Goal: Transaction & Acquisition: Obtain resource

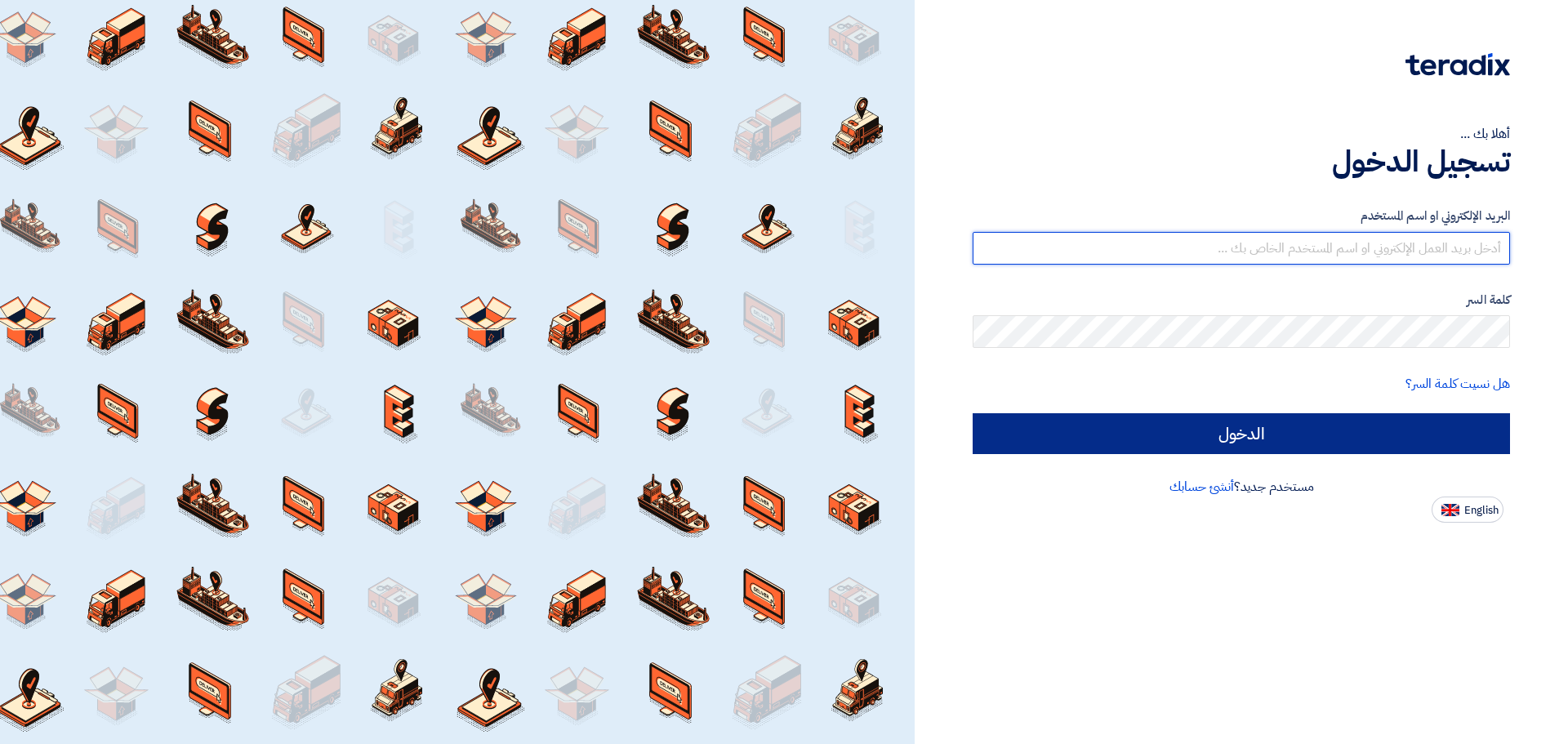
type input "[EMAIL_ADDRESS][DOMAIN_NAME]"
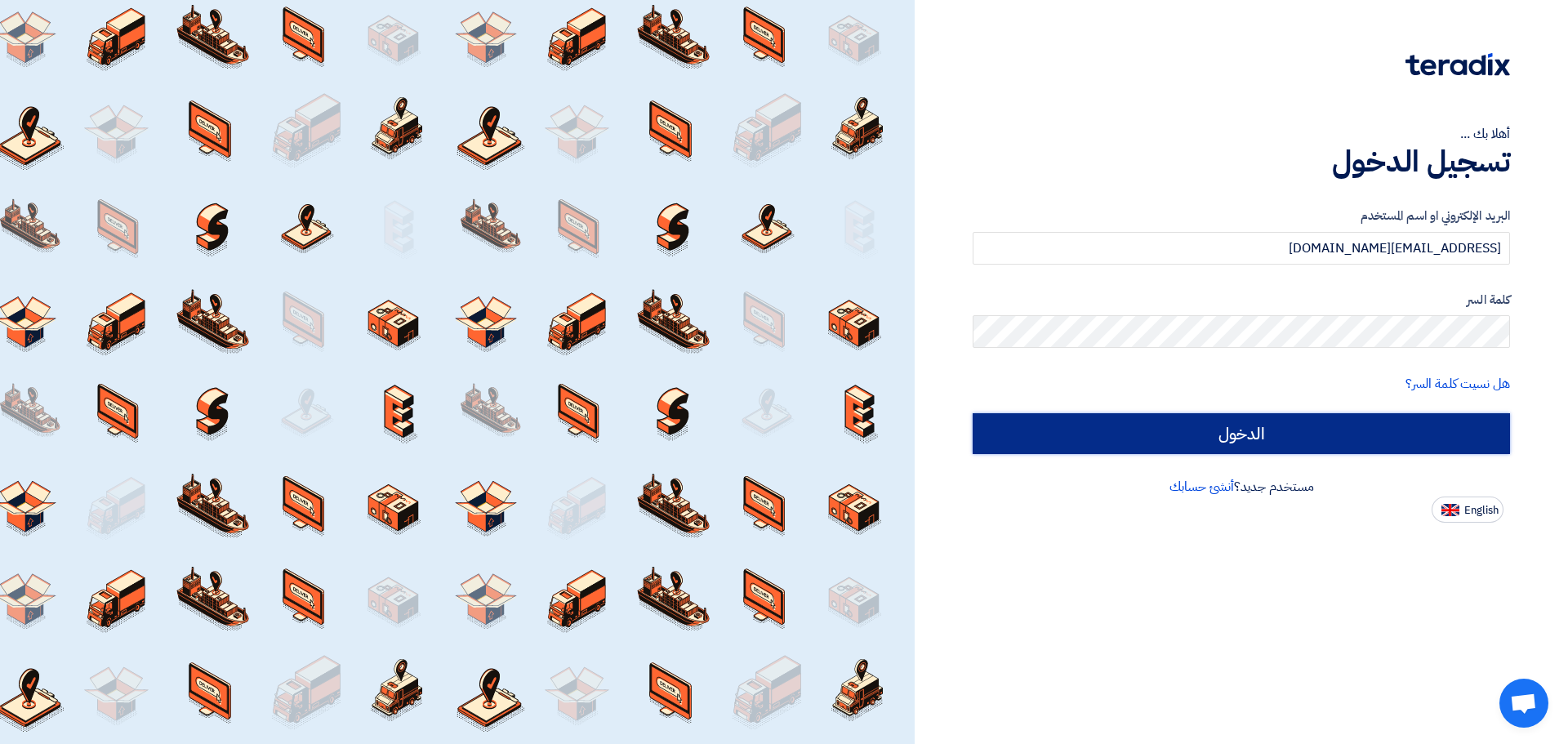
click at [1218, 433] on input "الدخول" at bounding box center [1242, 434] width 537 height 41
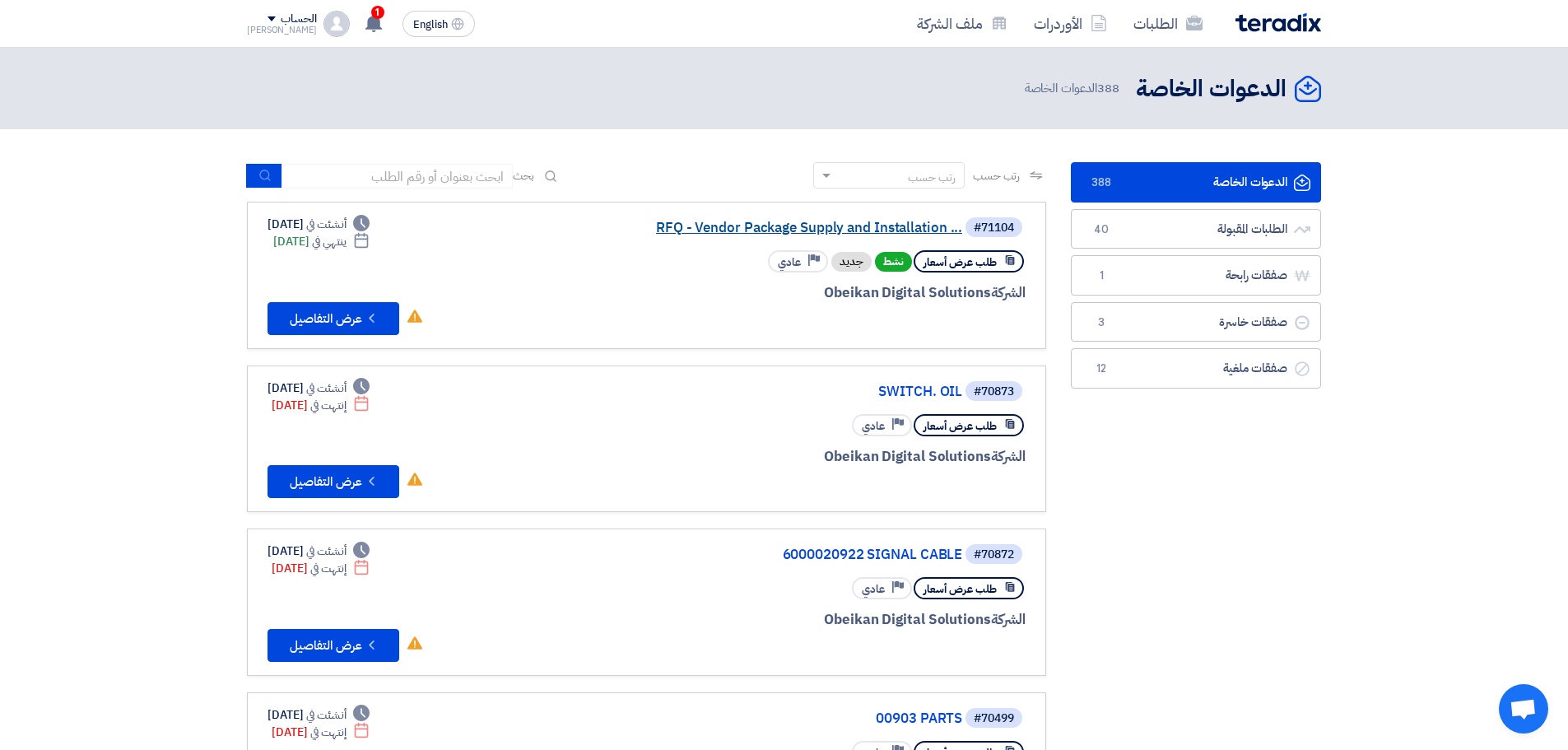
click at [863, 231] on link "RFQ - Vendor Package Supply and Installation ..." at bounding box center [797, 227] width 329 height 15
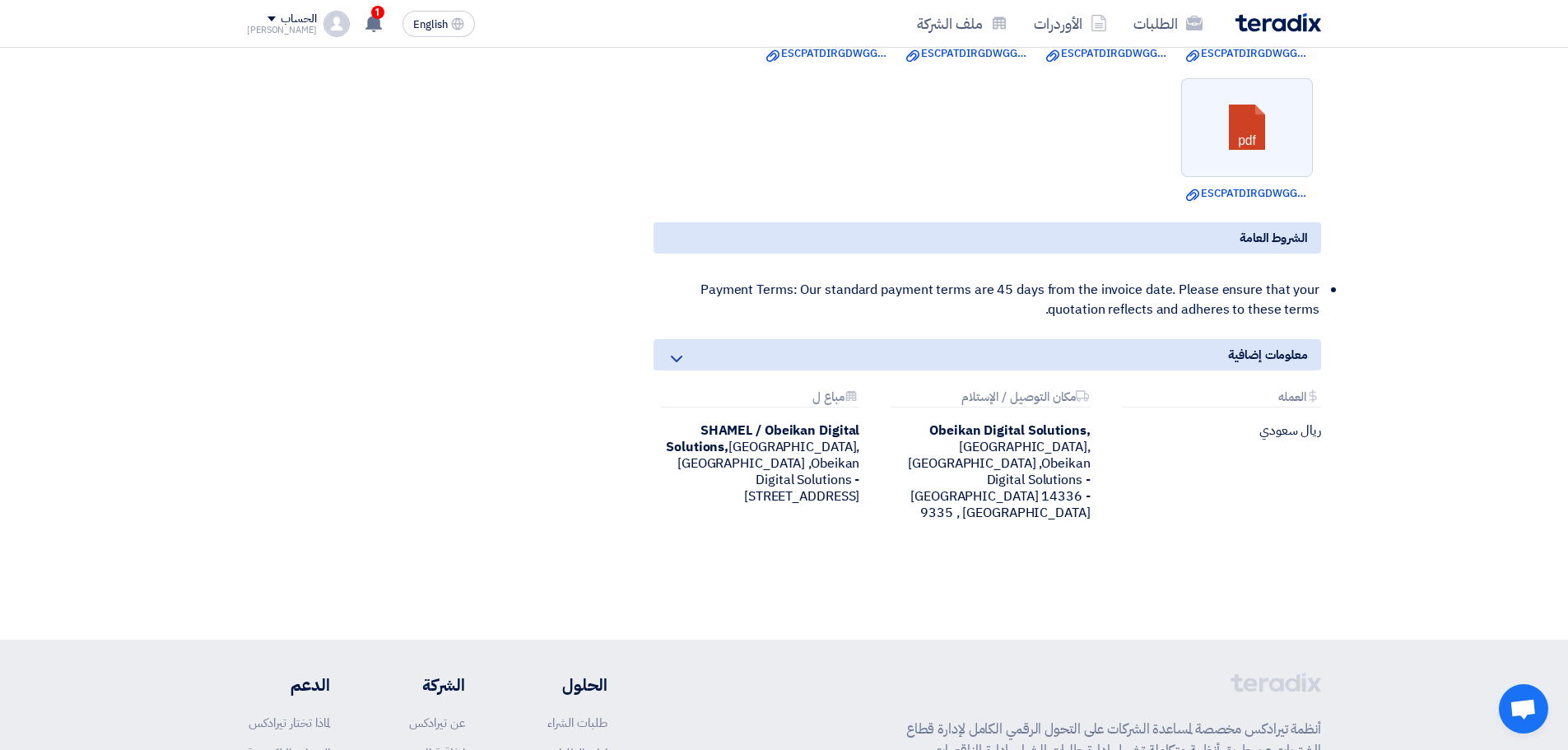
scroll to position [1317, 0]
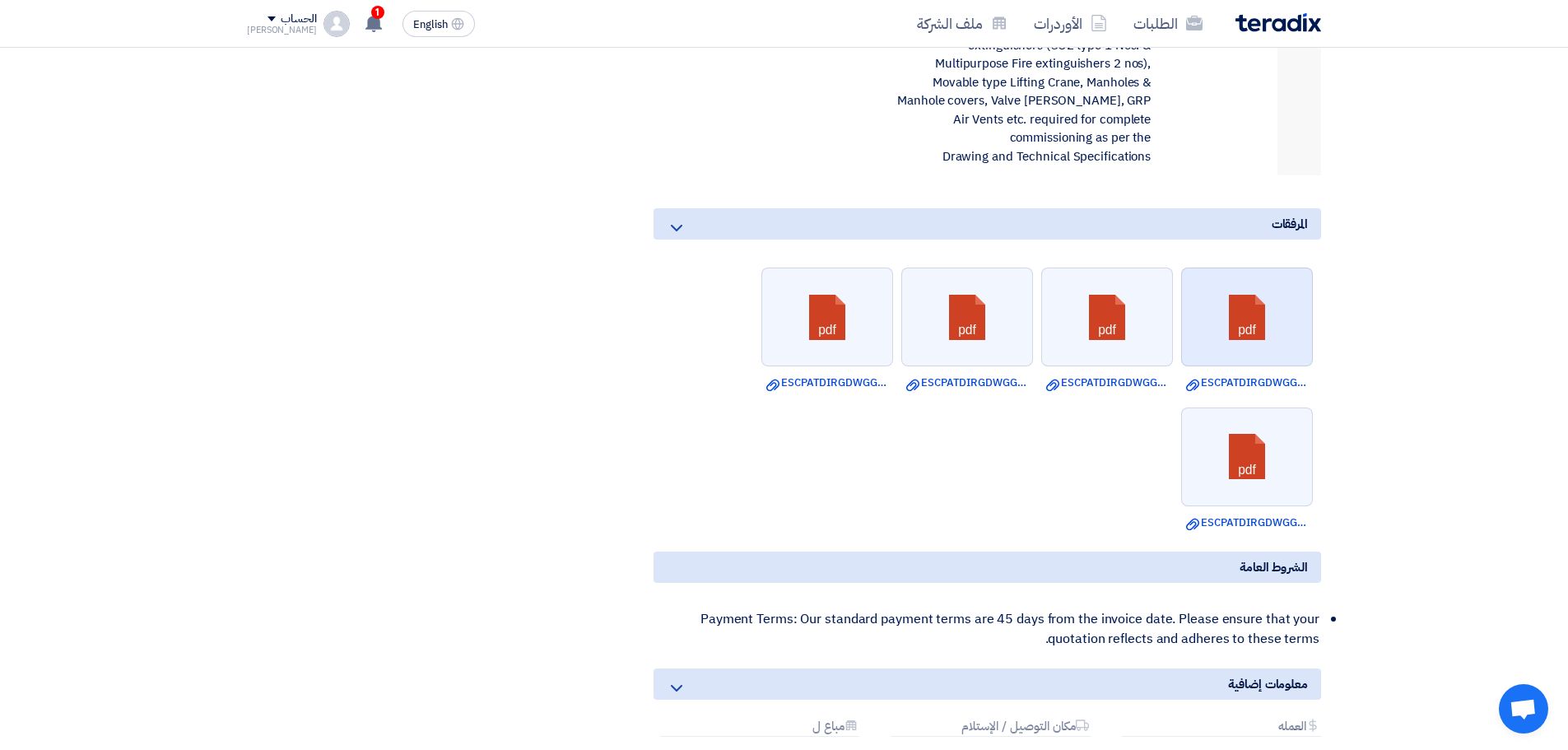
click at [1283, 310] on link at bounding box center [1248, 318] width 132 height 99
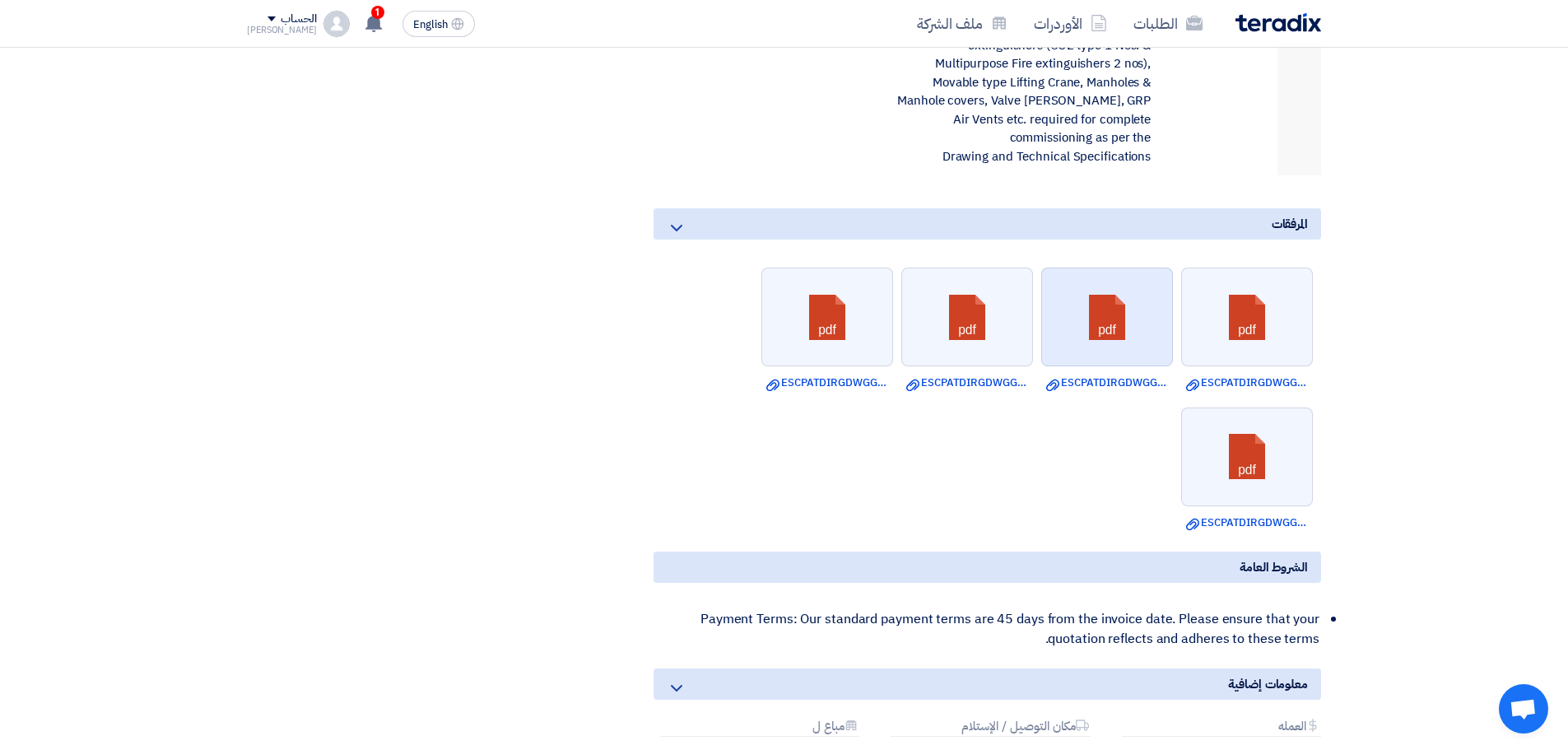
click at [1106, 327] on link at bounding box center [1107, 318] width 132 height 99
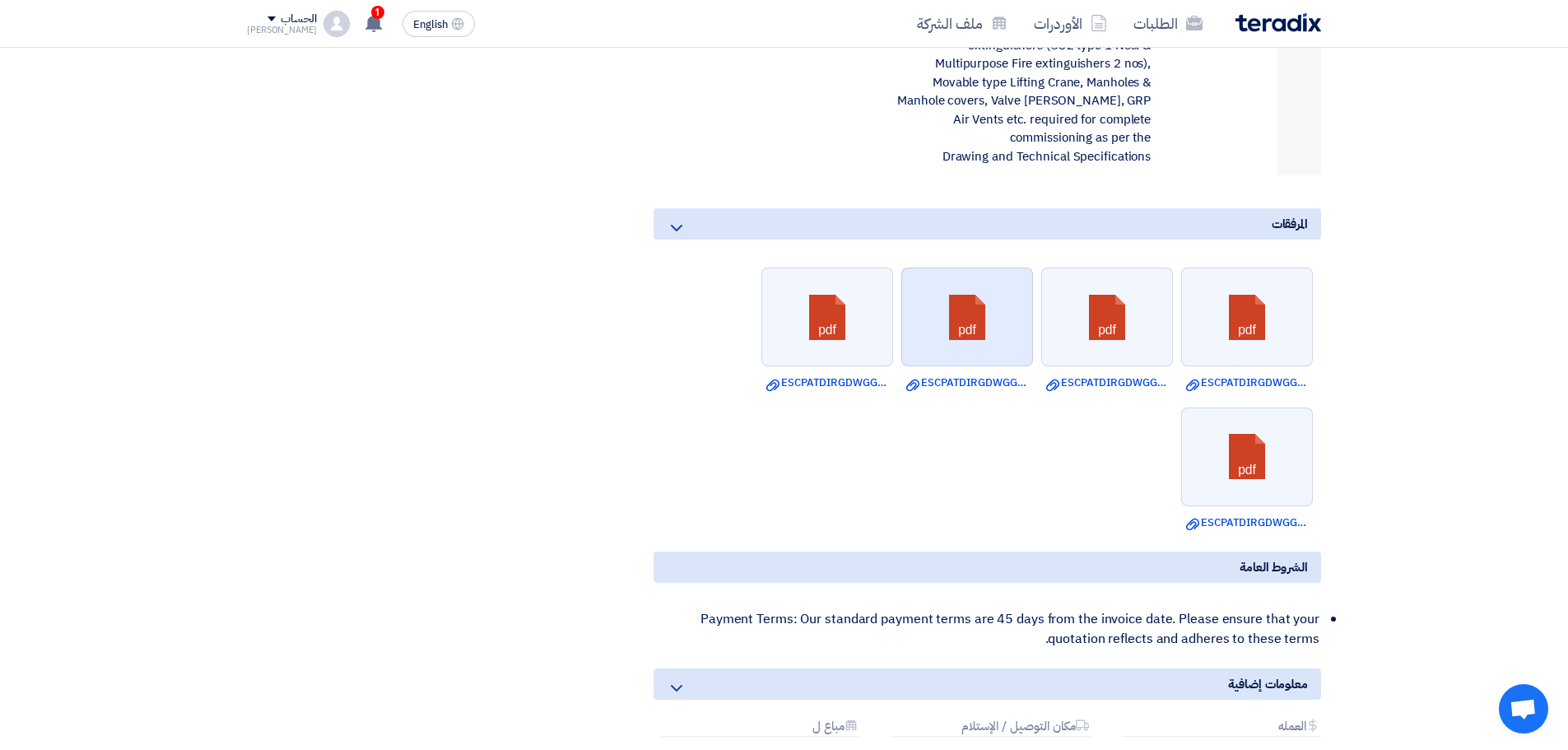
click at [976, 338] on link at bounding box center [968, 318] width 132 height 99
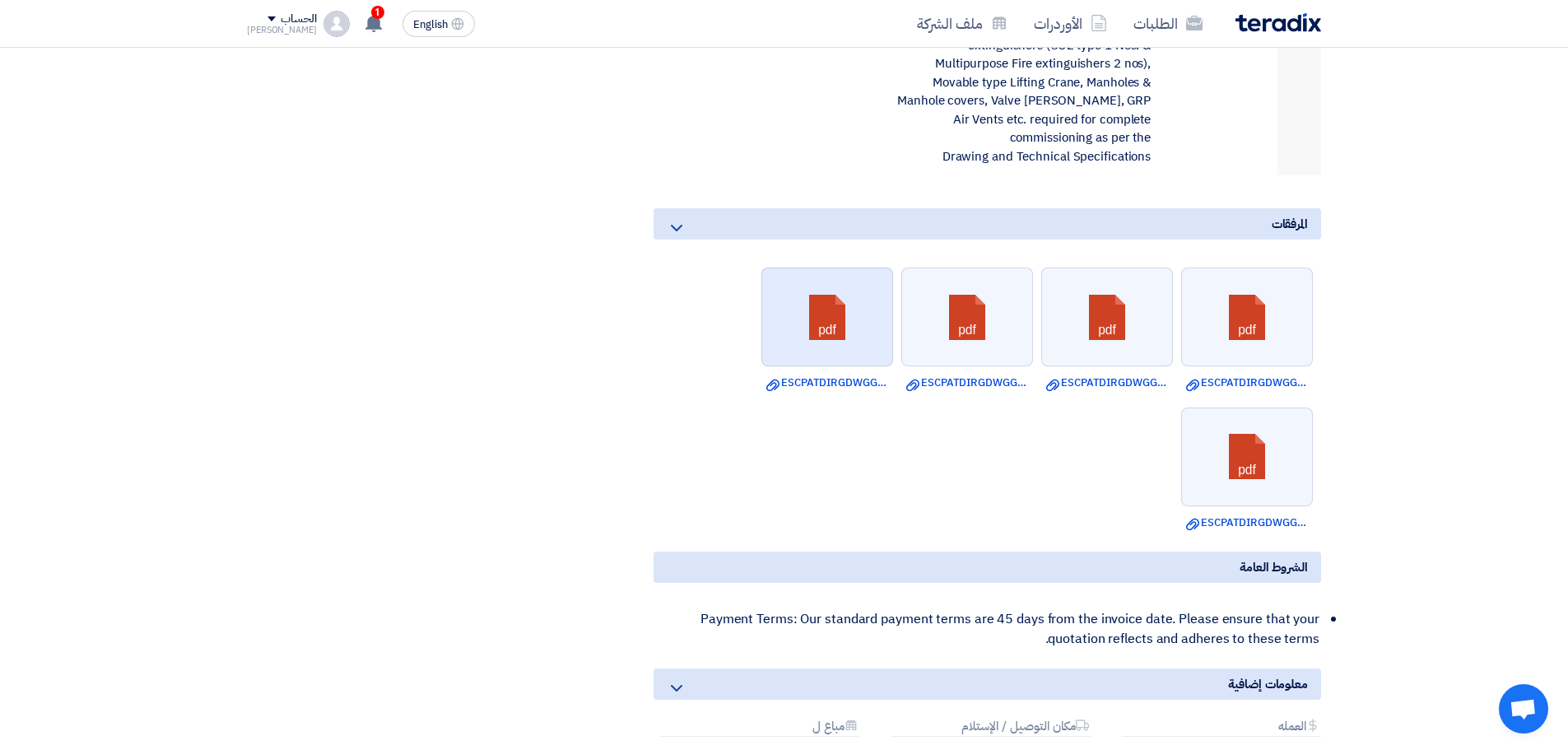
click at [875, 335] on link at bounding box center [827, 318] width 132 height 99
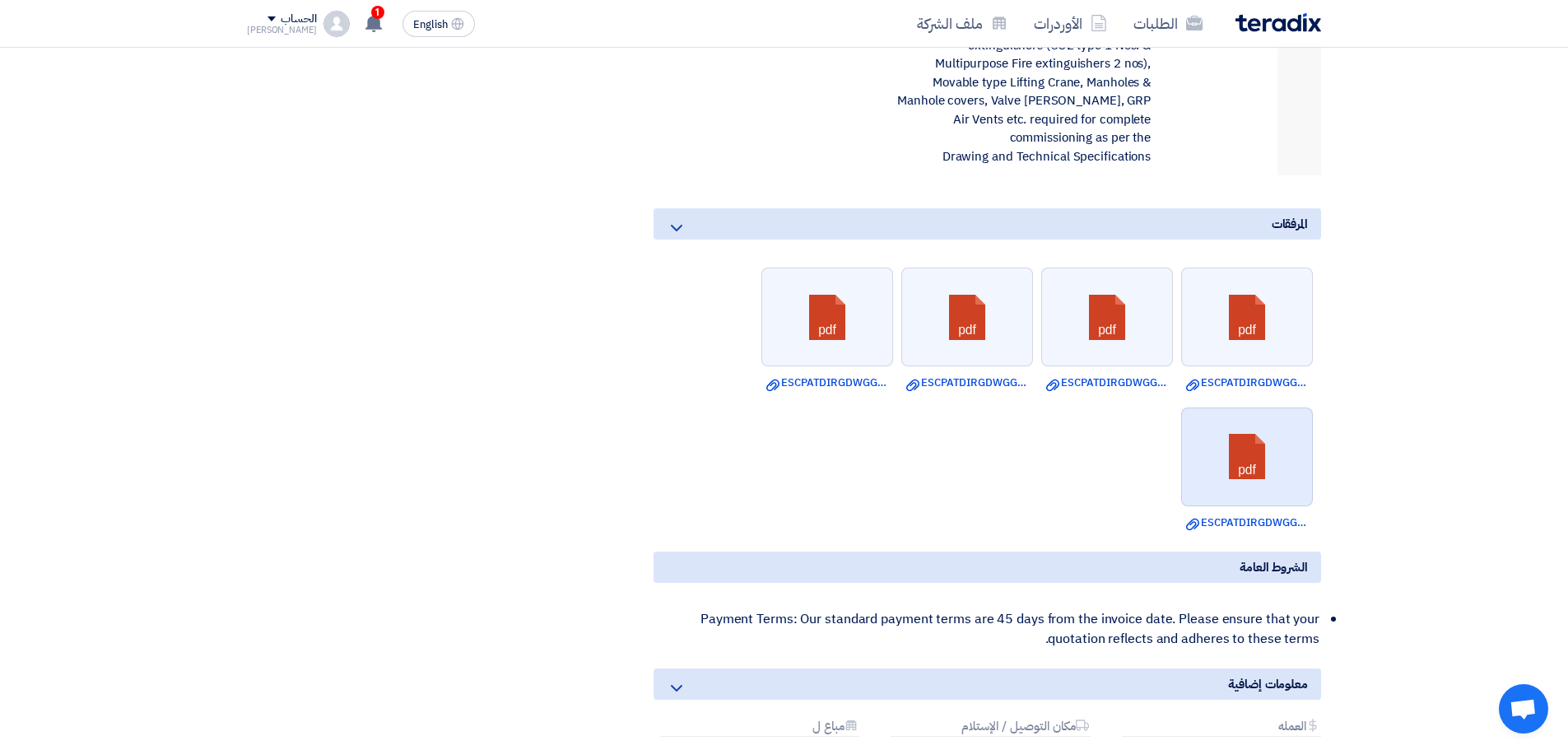
click at [1235, 468] on link at bounding box center [1248, 457] width 132 height 99
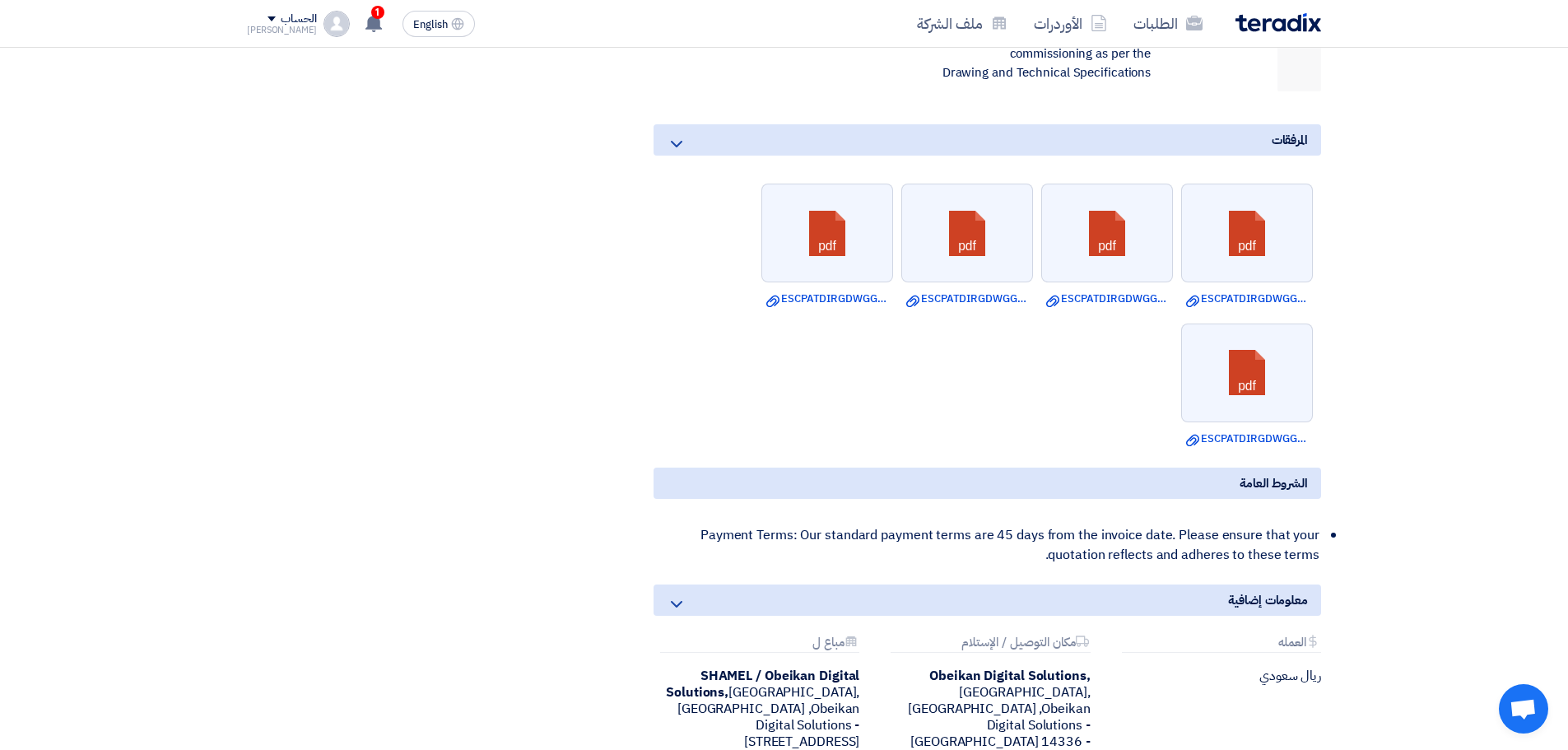
scroll to position [1399, 0]
click at [1145, 551] on li "Payment Terms: Our standard payment terms are 45 days from the invoice date. Pl…" at bounding box center [995, 546] width 651 height 53
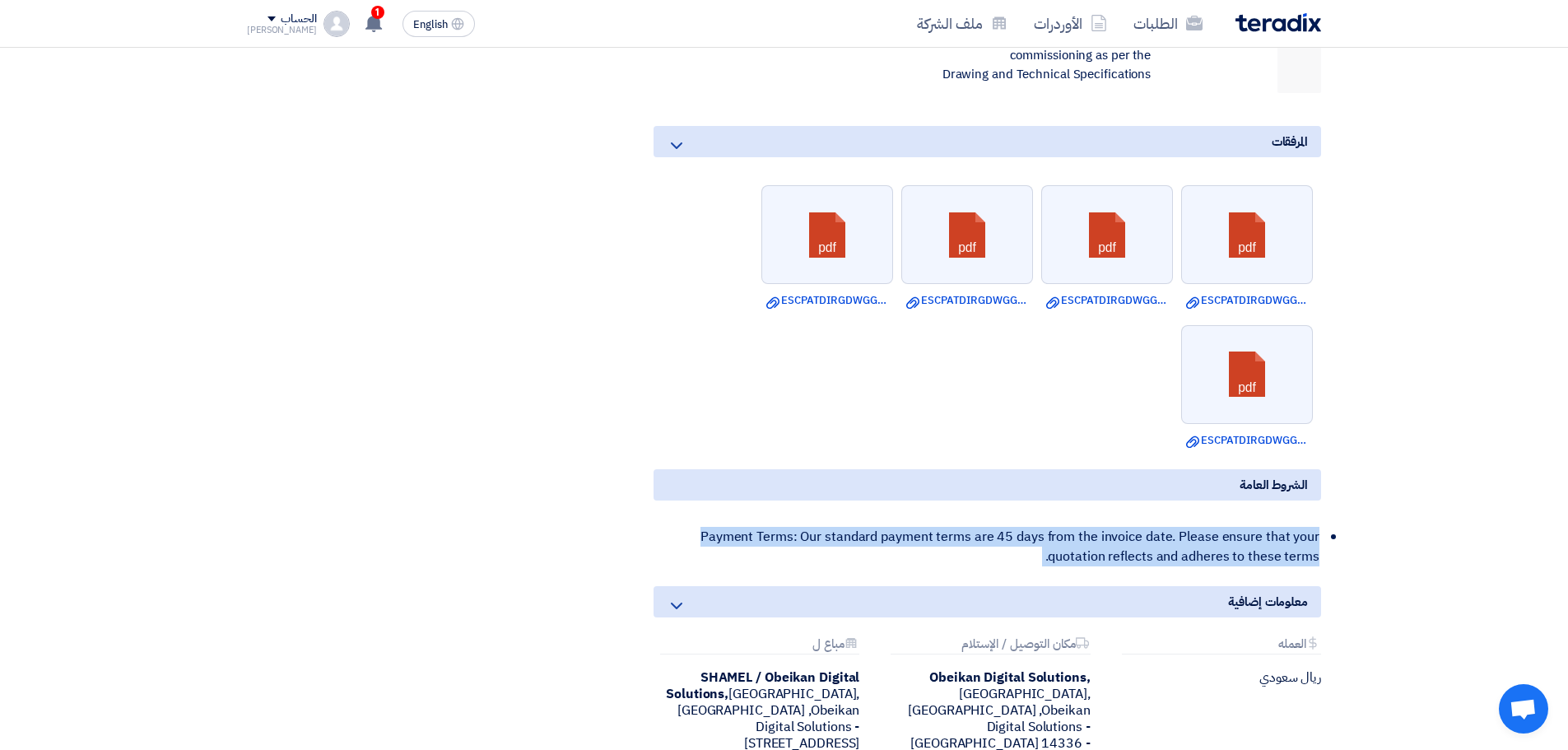
click at [1145, 551] on li "Payment Terms: Our standard payment terms are 45 days from the invoice date. Pl…" at bounding box center [995, 546] width 651 height 53
